Goal: Ask a question

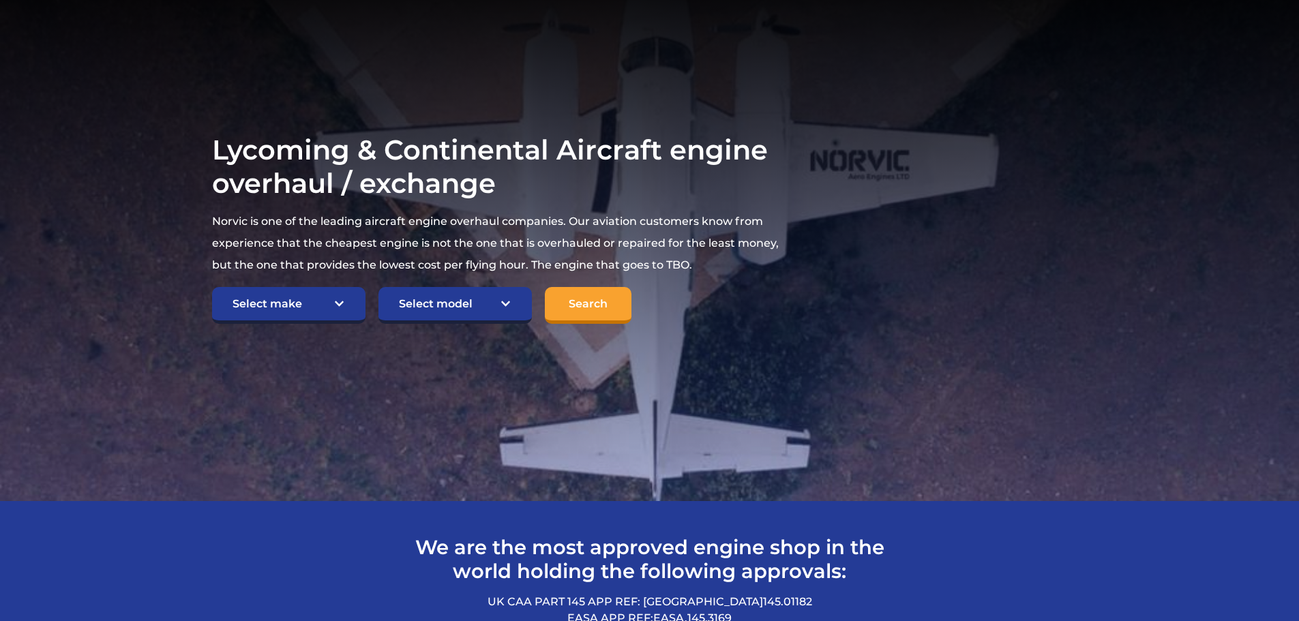
scroll to position [204, 0]
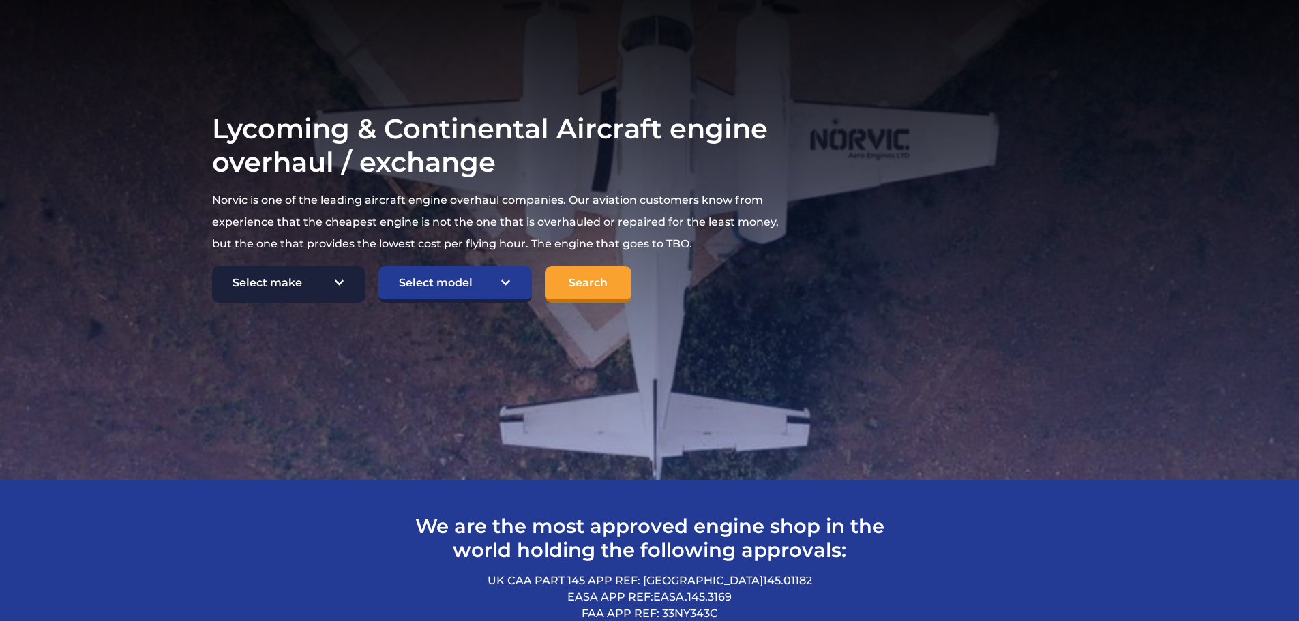
click at [341, 282] on select "Select make TCM Continental Lycoming" at bounding box center [288, 284] width 153 height 37
select select "Lycoming"
click at [212, 267] on select "Select make TCM Continental Lycoming" at bounding box center [288, 284] width 153 height 37
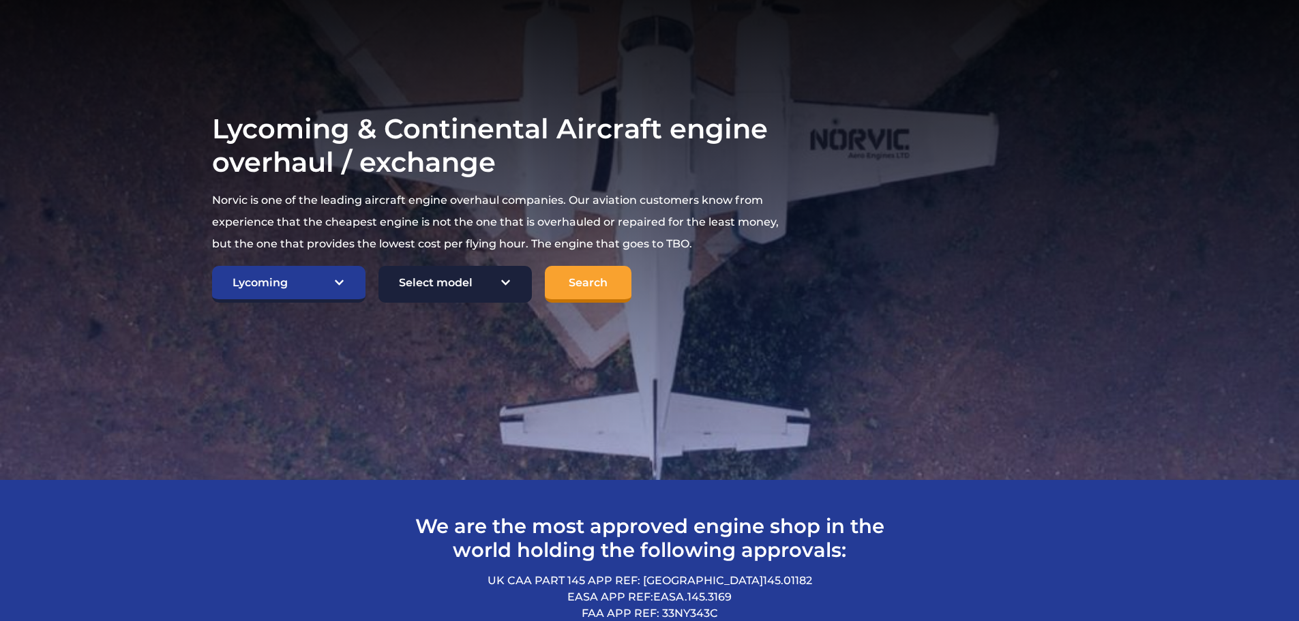
click at [427, 286] on select "Select model American Champion 7KCAB Bellanca Citabria IO-320-E2A Beech 23 Musk…" at bounding box center [454, 284] width 153 height 37
select select "700"
click at [378, 267] on select "Select model American Champion 7KCAB Bellanca Citabria IO-320-E2A Beech 23 Musk…" at bounding box center [454, 284] width 153 height 37
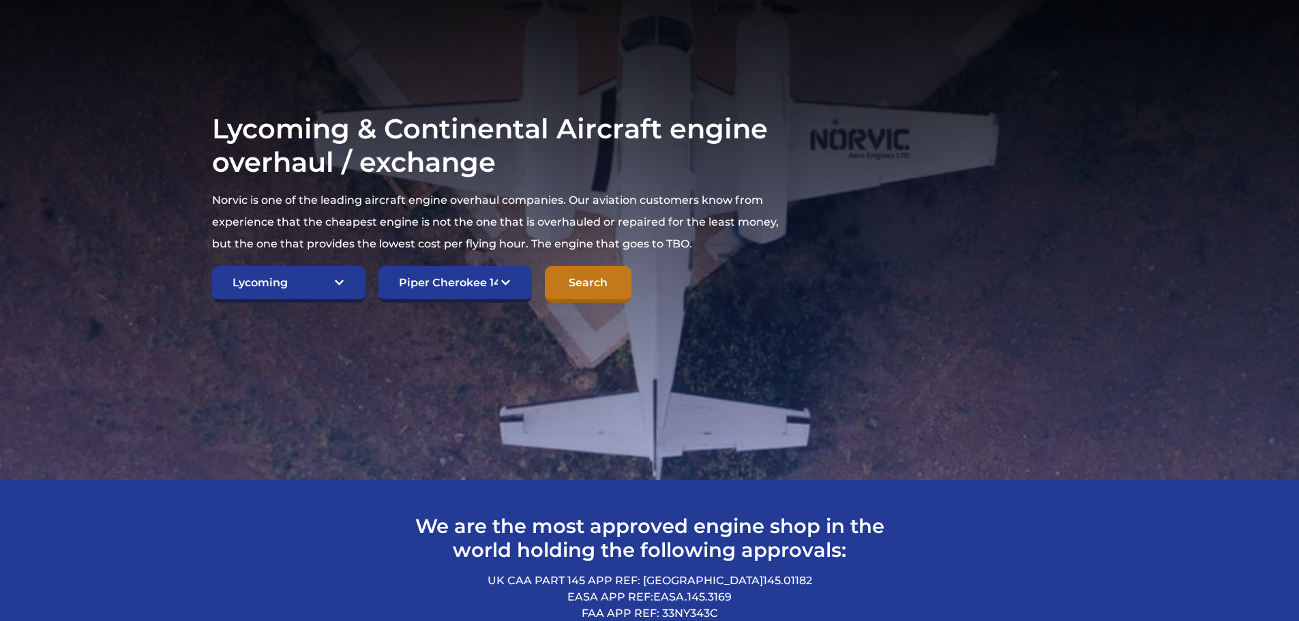
click at [581, 275] on input "Search" at bounding box center [588, 284] width 87 height 37
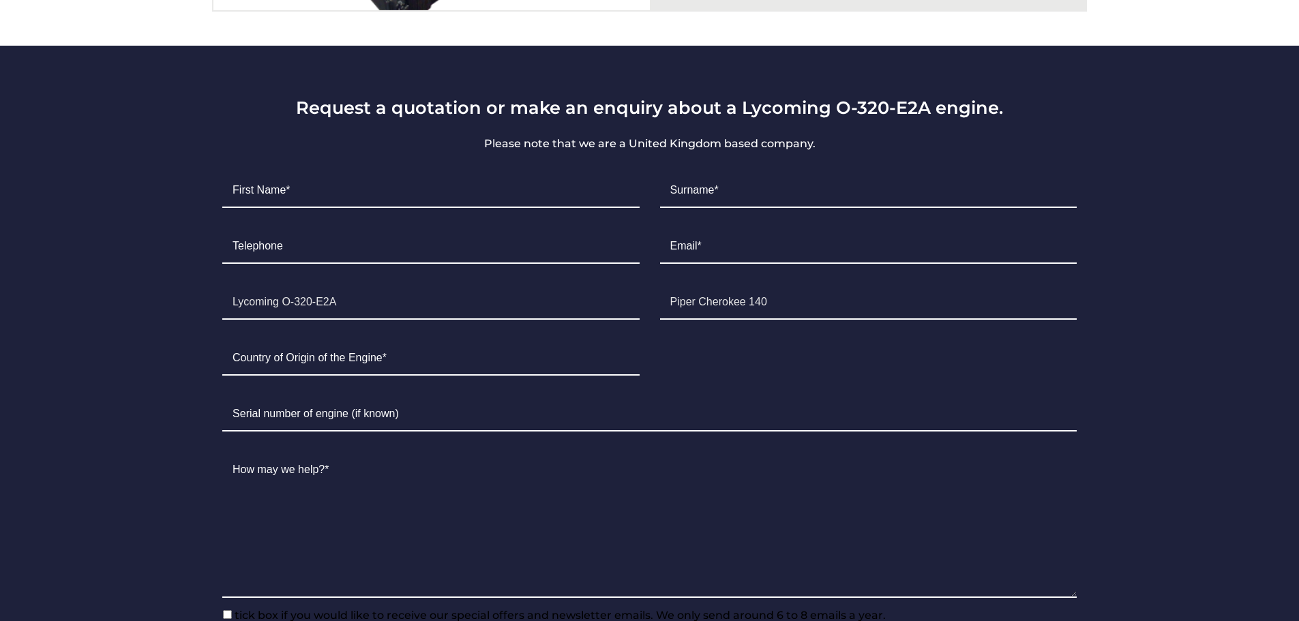
scroll to position [818, 0]
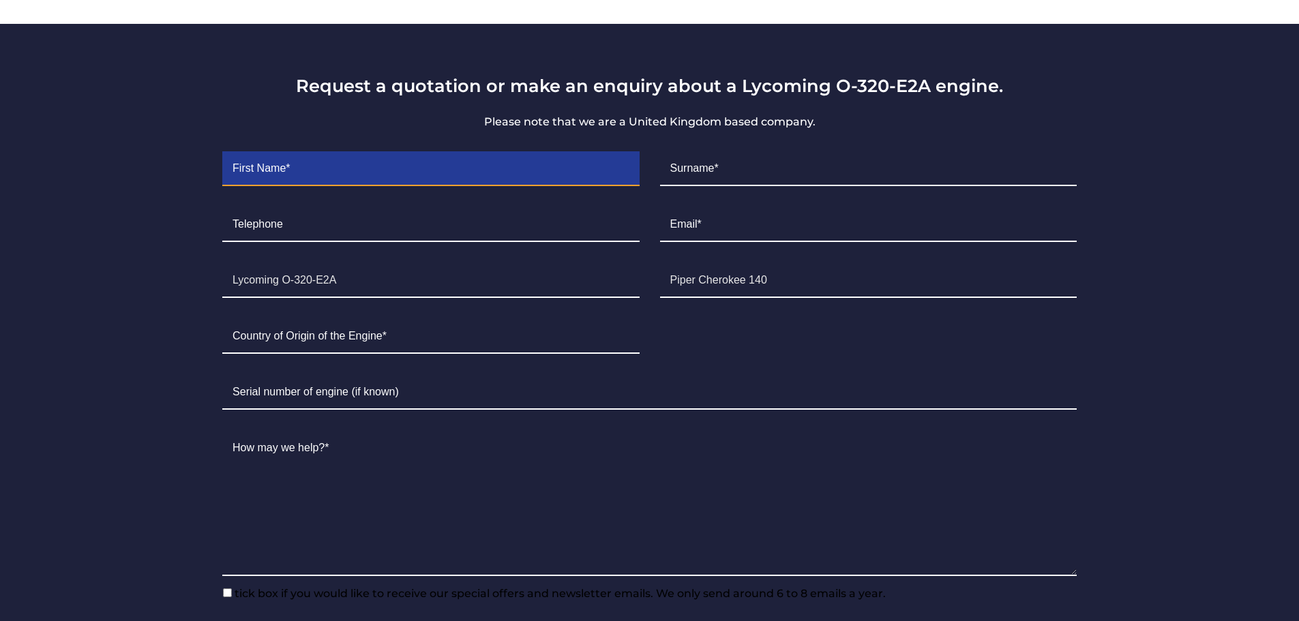
click at [410, 167] on input "Contact form" at bounding box center [430, 169] width 416 height 34
type input "[PERSON_NAME]"
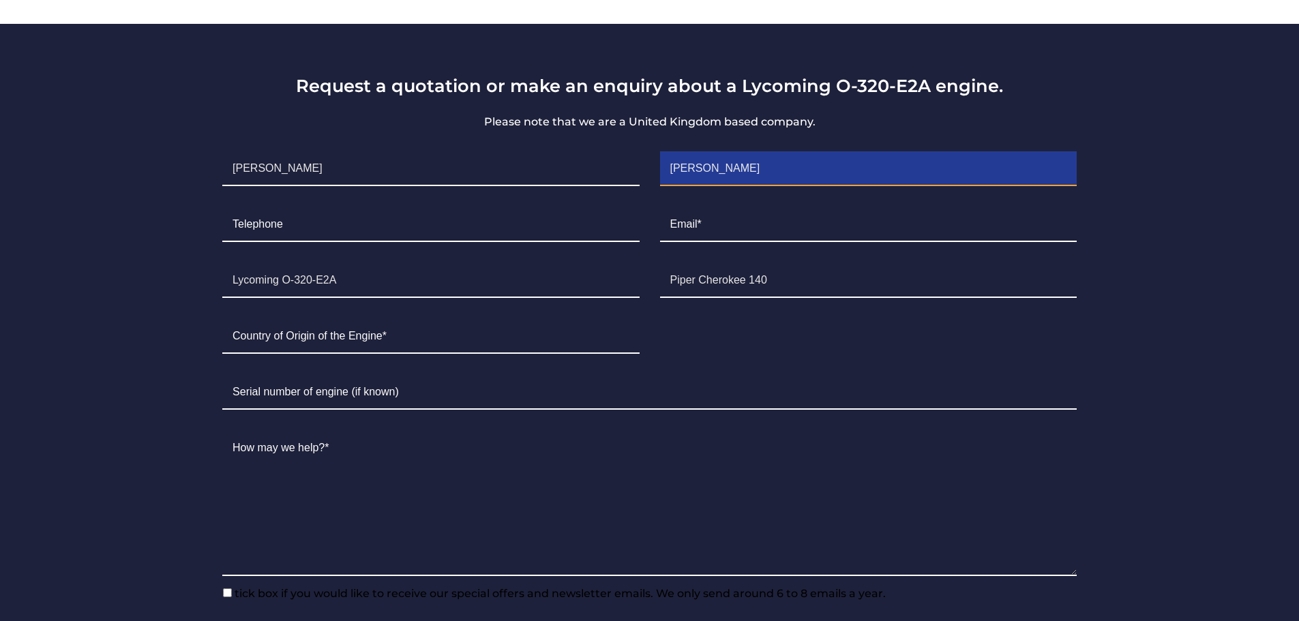
type input "6472069019"
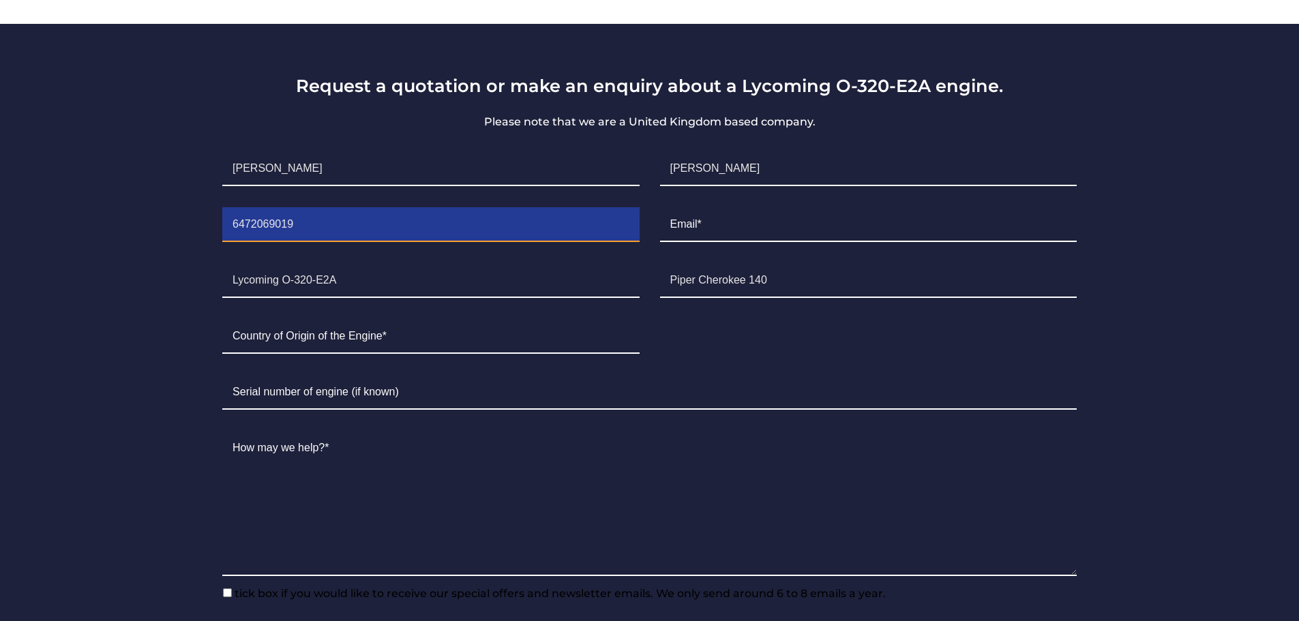
type input "[EMAIL_ADDRESS][DOMAIN_NAME]"
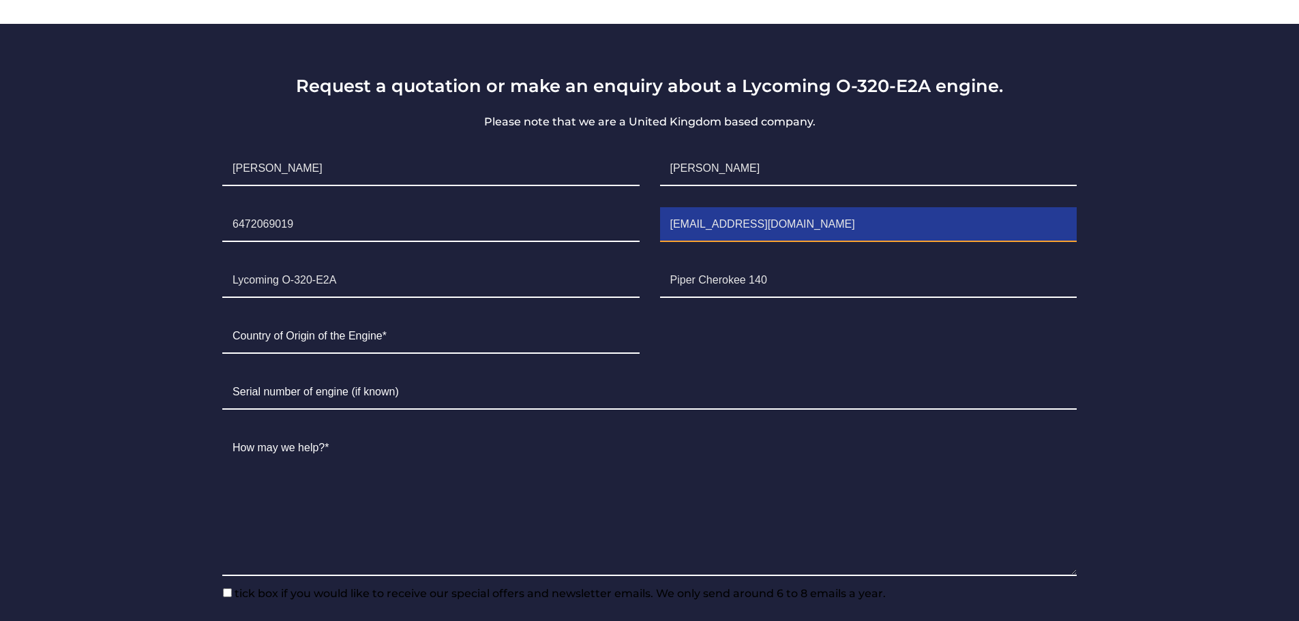
type input "[GEOGRAPHIC_DATA]"
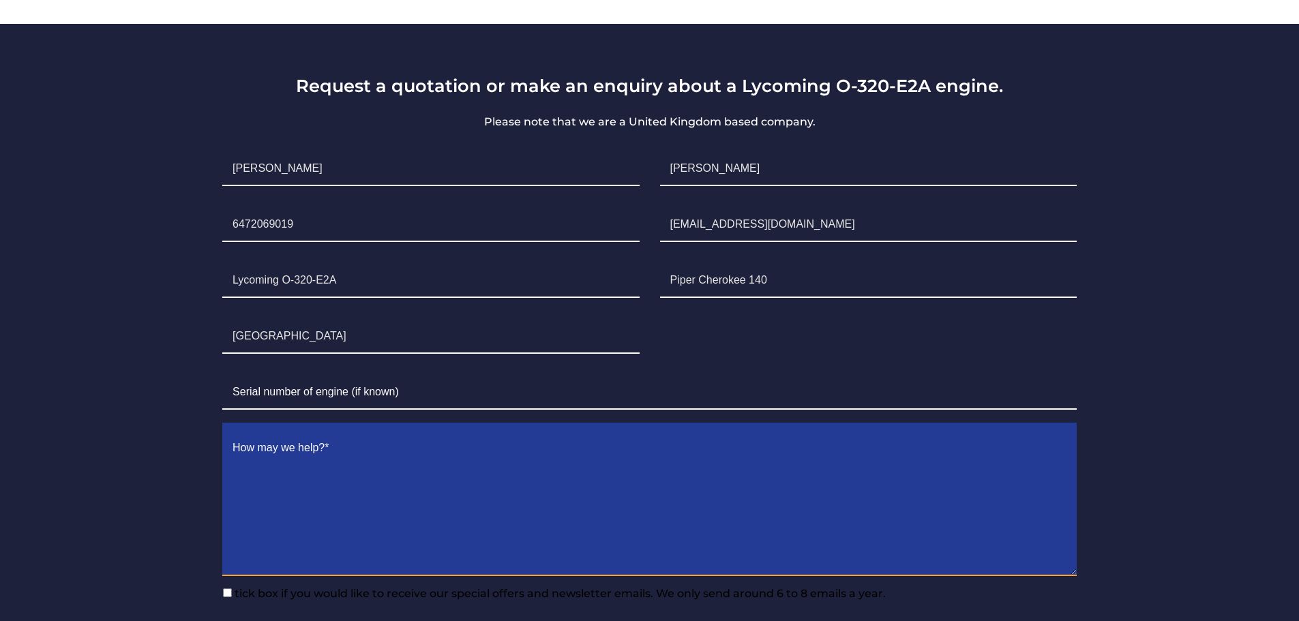
click at [301, 449] on textarea "Contact form" at bounding box center [649, 503] width 854 height 145
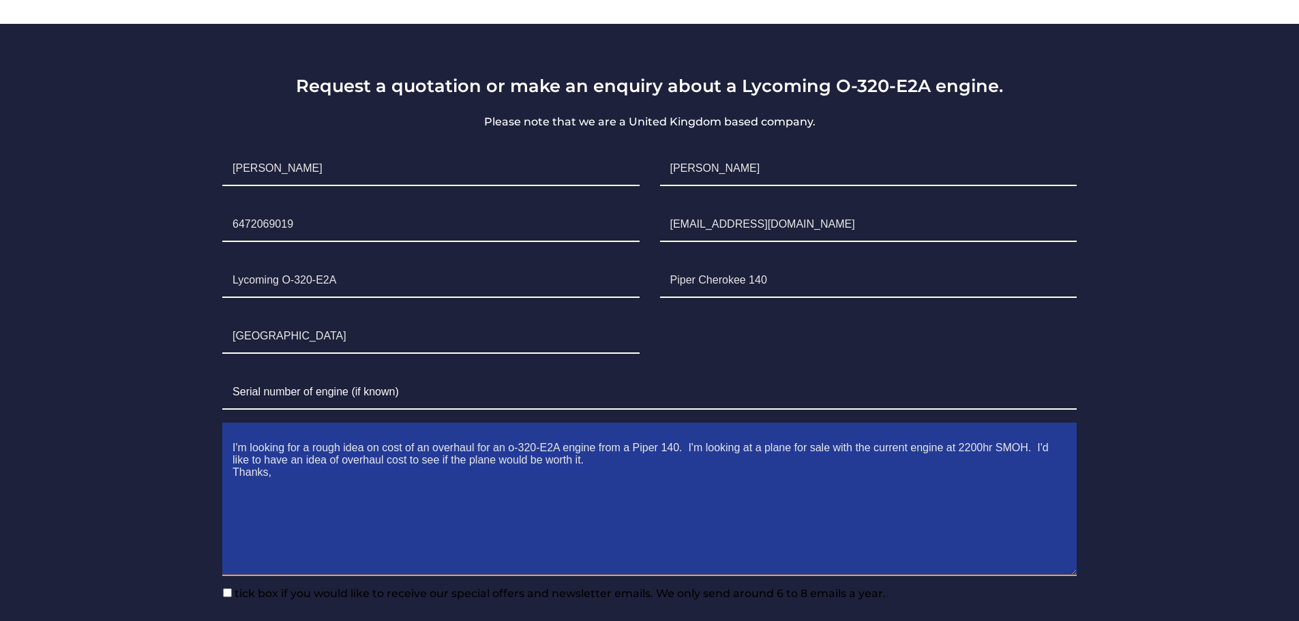
scroll to position [1091, 0]
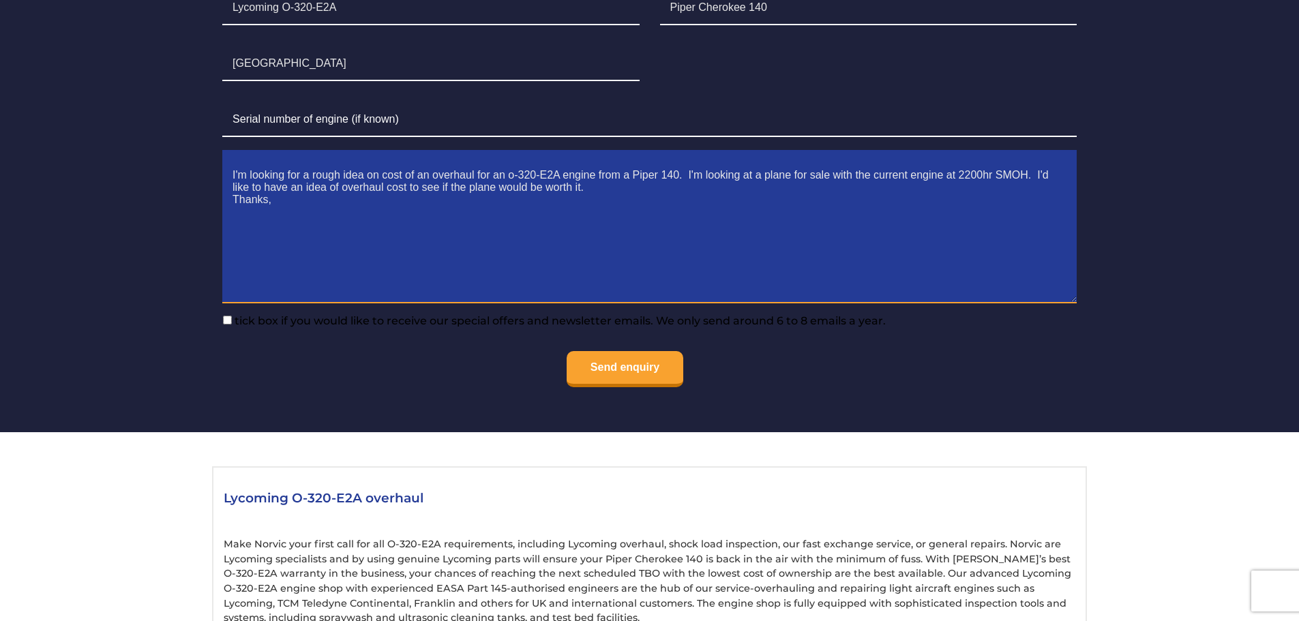
click at [262, 202] on textarea "I'm looking for a rough idea on cost of an overhaul for an o-320-E2A engine fro…" at bounding box center [649, 231] width 854 height 145
drag, startPoint x: 288, startPoint y: 199, endPoint x: 258, endPoint y: 196, distance: 29.4
click at [258, 196] on textarea "I'm looking for a rough idea on cost of an overhaul for an o-320-E2A engine fro…" at bounding box center [649, 231] width 854 height 145
type textarea "ks,I'm looking for a rough idea on cost of an overhaul for an o-320-E2A engine …"
drag, startPoint x: 261, startPoint y: 202, endPoint x: 207, endPoint y: 168, distance: 64.3
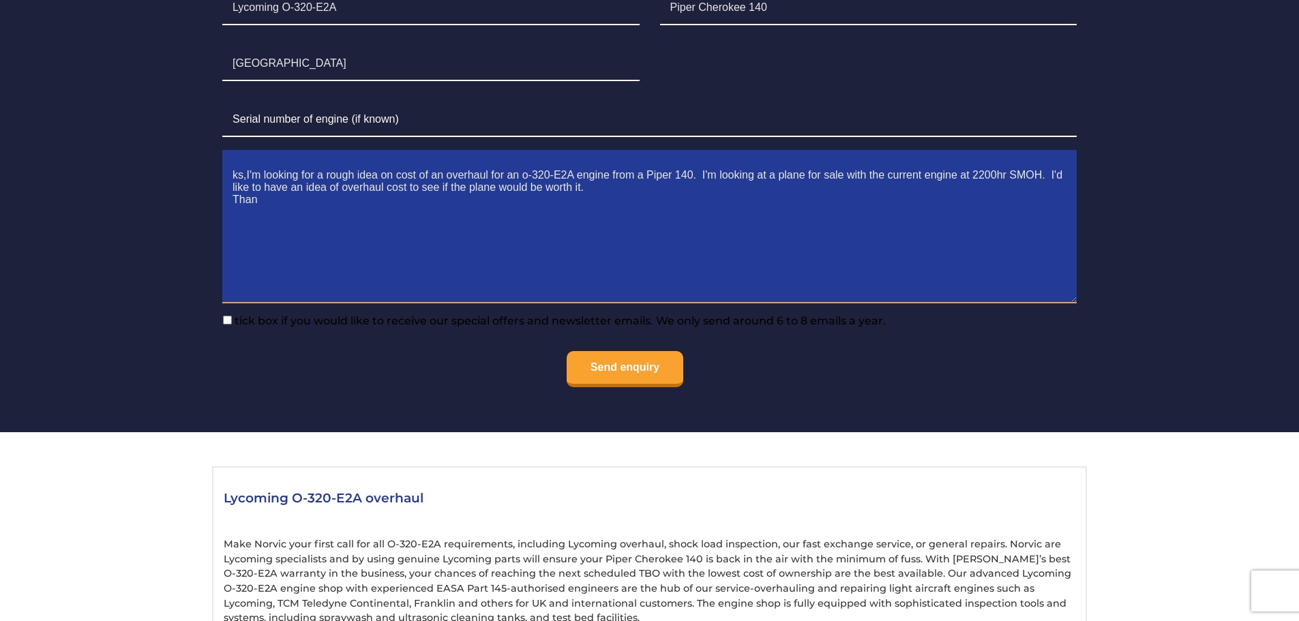
click at [207, 168] on div "Request a quotation or make an enquiry about a Lycoming O-320-E2A engine. Pleas…" at bounding box center [649, 100] width 913 height 596
